Goal: Browse casually: Explore the website without a specific task or goal

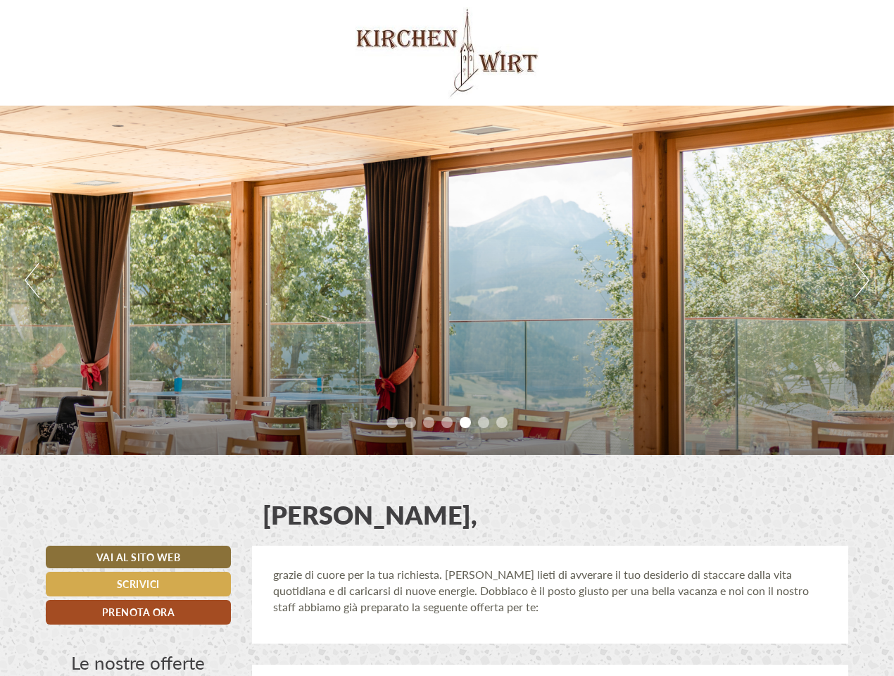
click at [447, 338] on div "Previous Next 1 2 3 4 5 6 7" at bounding box center [447, 280] width 894 height 349
click at [32, 280] on button "Previous" at bounding box center [32, 280] width 15 height 35
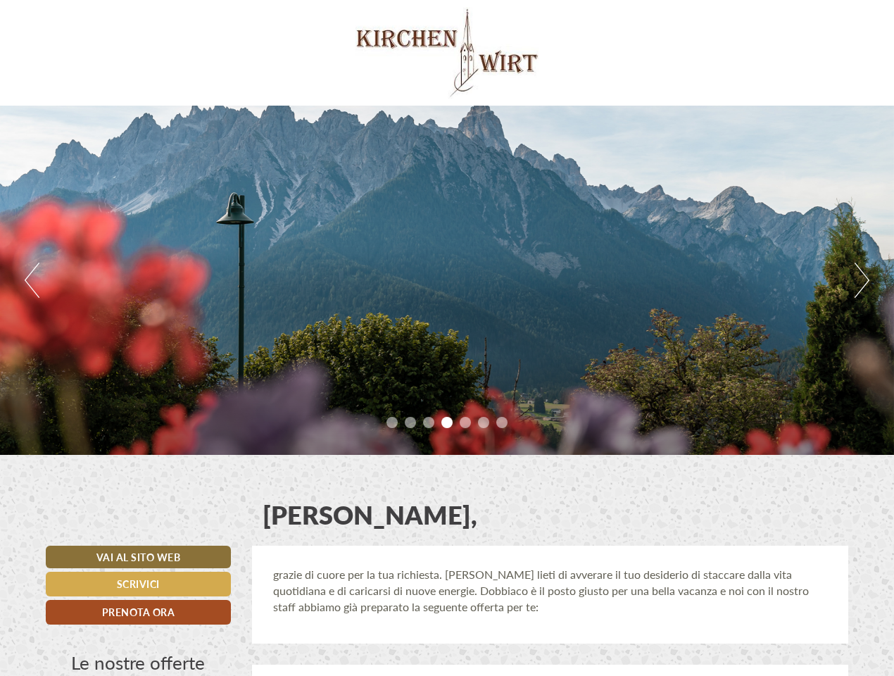
click at [447, 280] on div "Previous Next 1 2 3 4 5 6 7" at bounding box center [447, 280] width 894 height 349
click at [862, 280] on button "Next" at bounding box center [862, 280] width 15 height 35
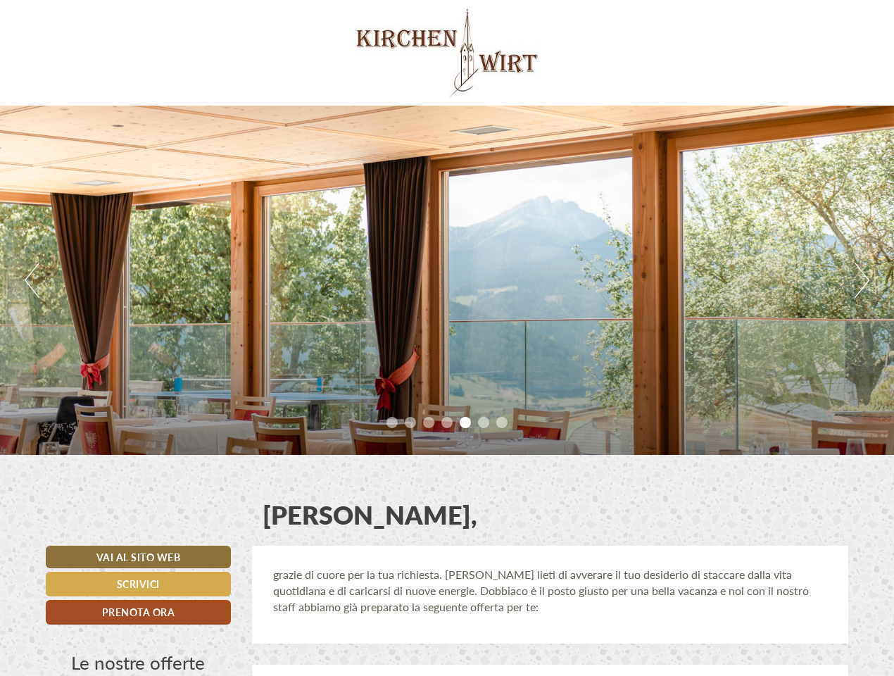
click at [392, 422] on li "1" at bounding box center [391, 422] width 11 height 11
click at [410, 422] on li "2" at bounding box center [410, 422] width 11 height 11
click at [429, 422] on li "3" at bounding box center [428, 422] width 11 height 11
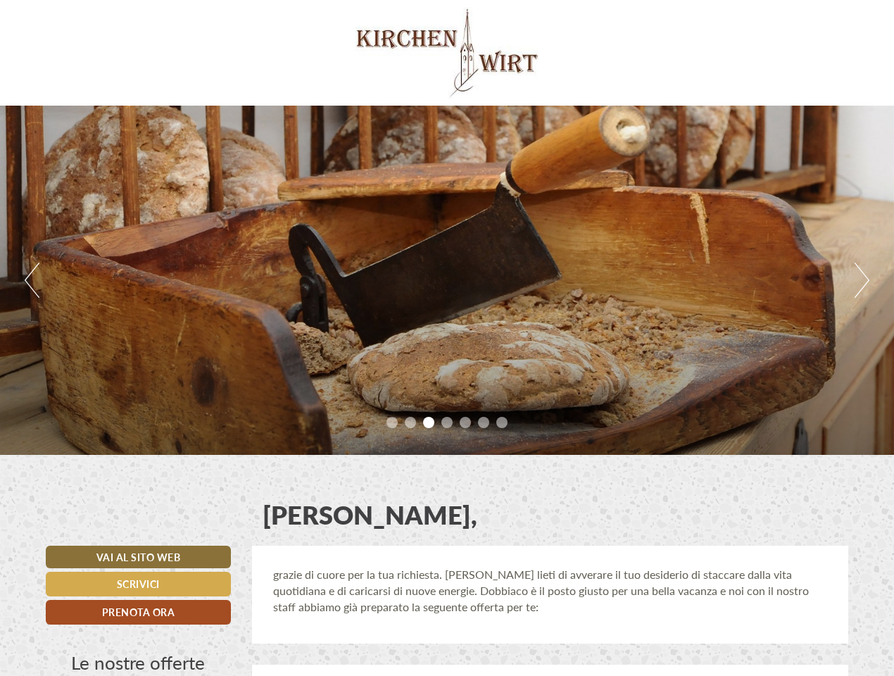
click at [447, 422] on li "4" at bounding box center [446, 422] width 11 height 11
click at [465, 422] on li "5" at bounding box center [465, 422] width 11 height 11
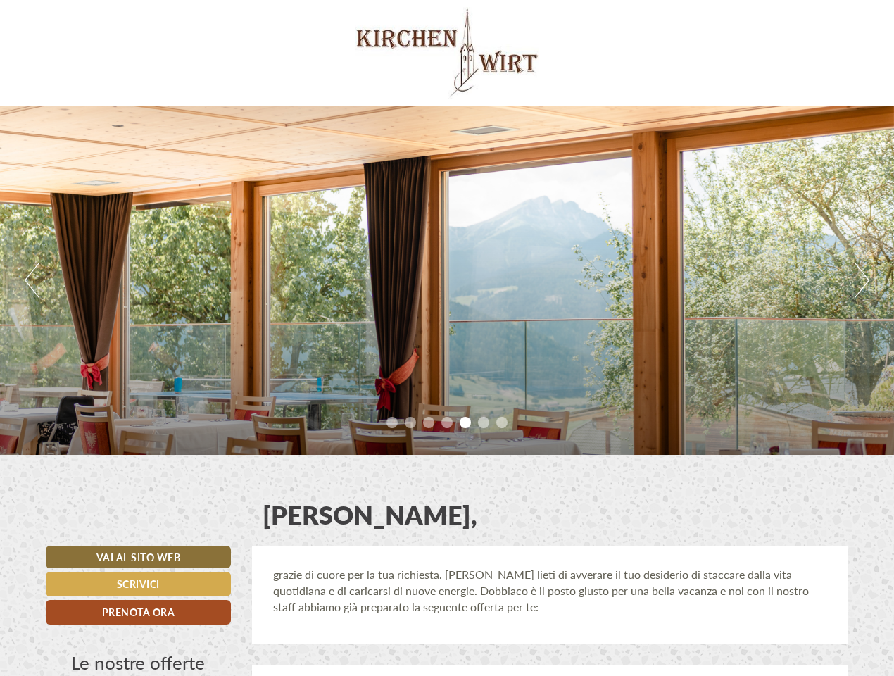
click at [484, 422] on li "6" at bounding box center [483, 422] width 11 height 11
